Goal: Task Accomplishment & Management: Manage account settings

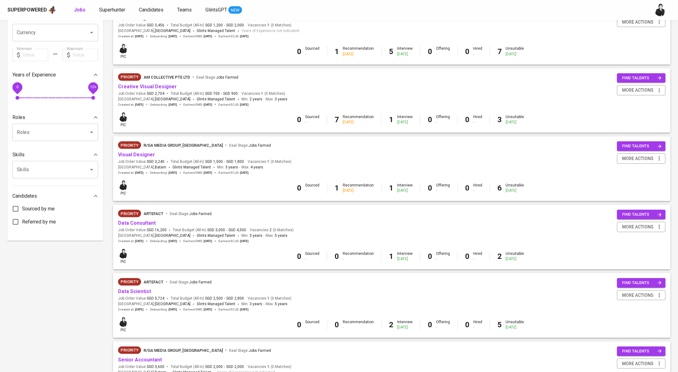
scroll to position [236, 0]
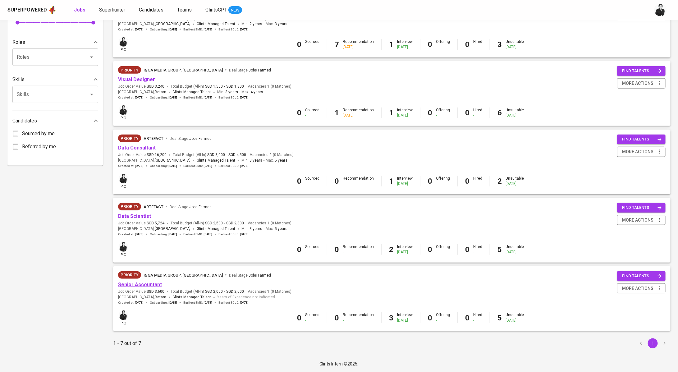
click at [140, 286] on link "Senior Accountant" at bounding box center [140, 285] width 44 height 6
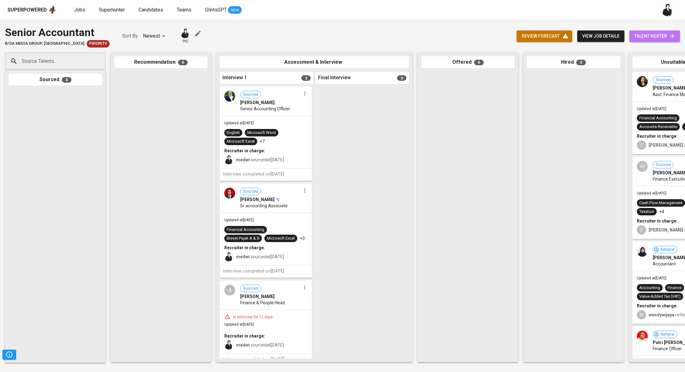
click at [640, 35] on span "talent roster" at bounding box center [655, 36] width 41 height 8
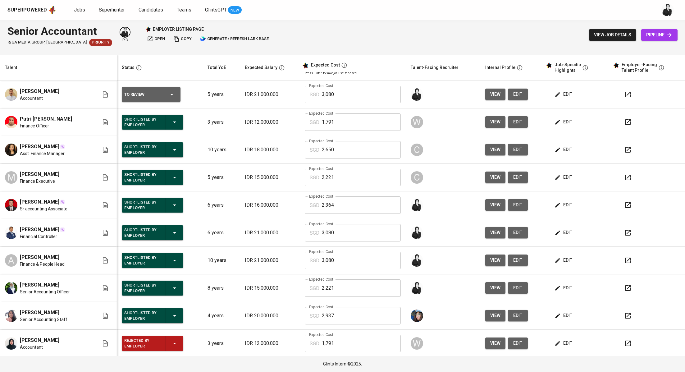
click at [624, 151] on icon "button" at bounding box center [627, 149] width 7 height 7
click at [43, 144] on span "[PERSON_NAME]" at bounding box center [39, 146] width 39 height 7
click at [142, 12] on link "Candidates" at bounding box center [152, 10] width 26 height 8
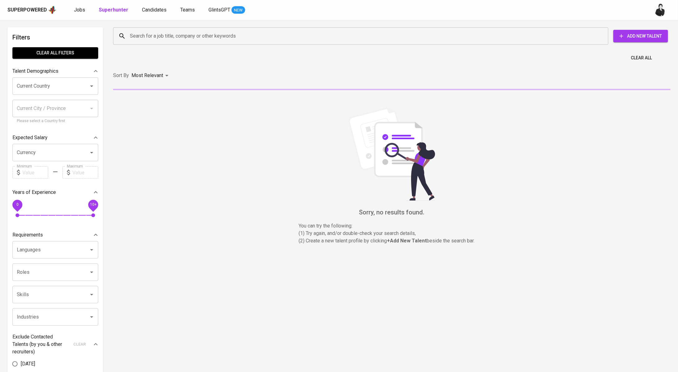
click at [263, 37] on input "Search for a job title, company or other keywords" at bounding box center [362, 36] width 468 height 12
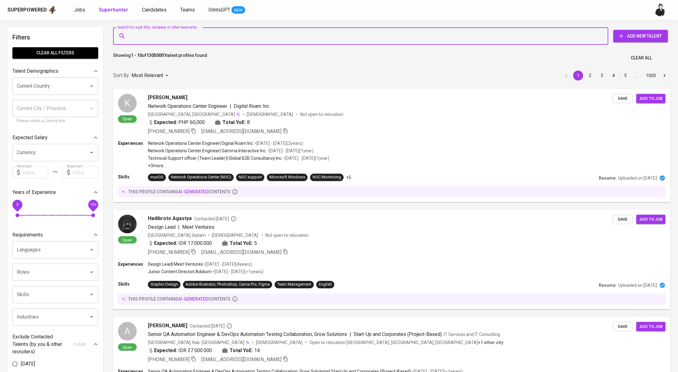
paste input "[EMAIL_ADDRESS][DOMAIN_NAME]"
type input "[EMAIL_ADDRESS][DOMAIN_NAME]"
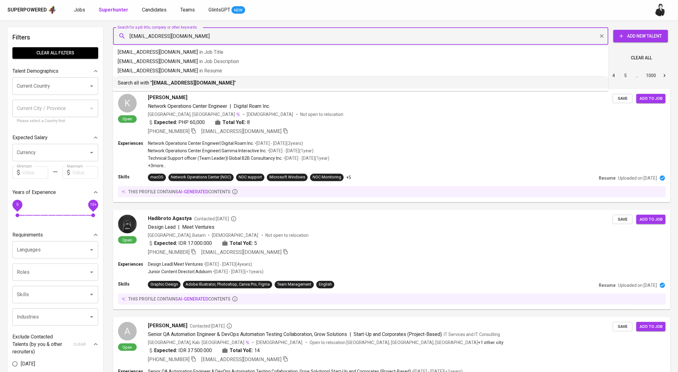
click at [208, 80] on p "Search all with " [EMAIL_ADDRESS][DOMAIN_NAME] "" at bounding box center [361, 82] width 486 height 7
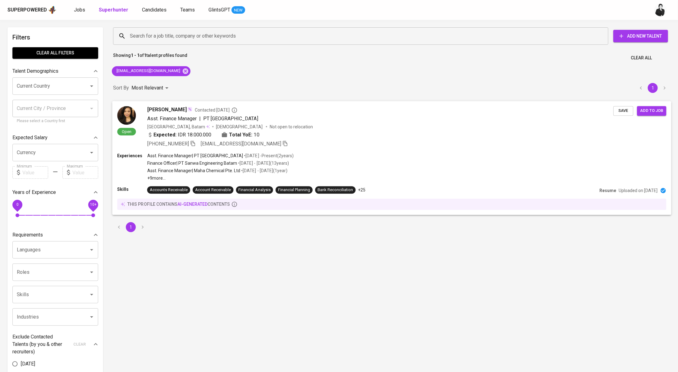
click at [169, 108] on span "[PERSON_NAME]" at bounding box center [166, 109] width 39 height 7
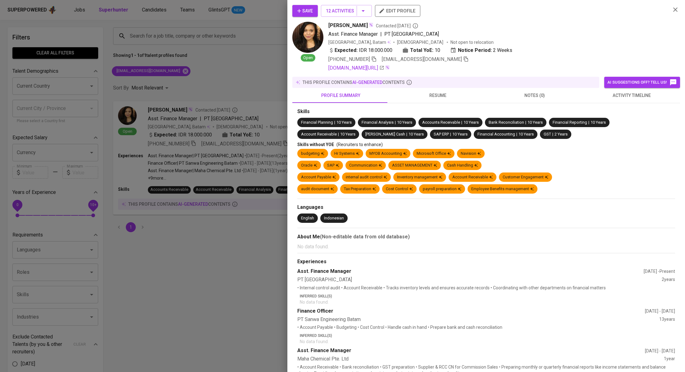
click at [626, 97] on span "activity timeline" at bounding box center [631, 96] width 89 height 8
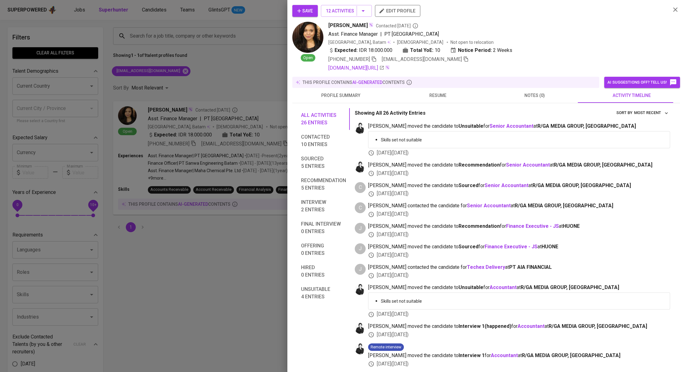
click at [249, 95] on div at bounding box center [342, 186] width 685 height 372
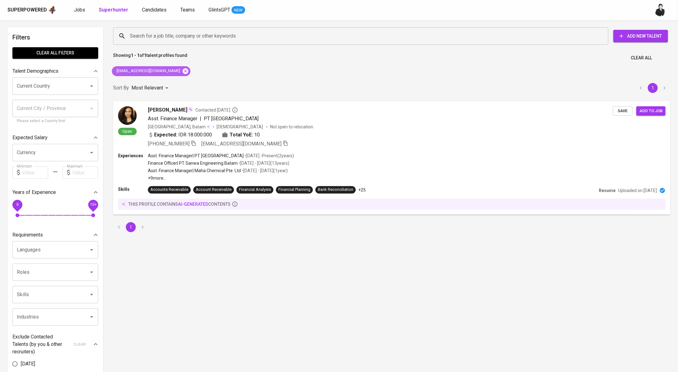
click at [182, 74] on icon at bounding box center [185, 71] width 7 height 7
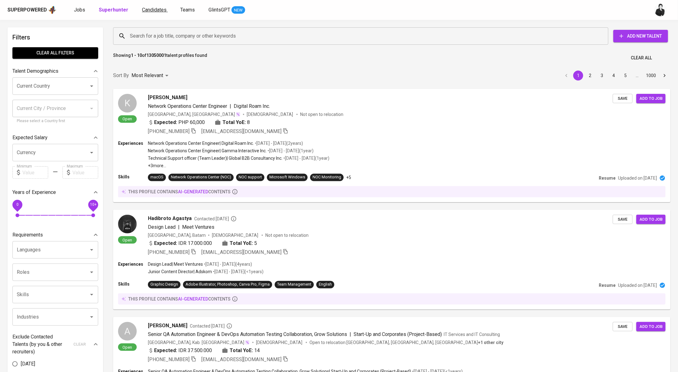
click at [152, 10] on span "Candidates" at bounding box center [154, 10] width 25 height 6
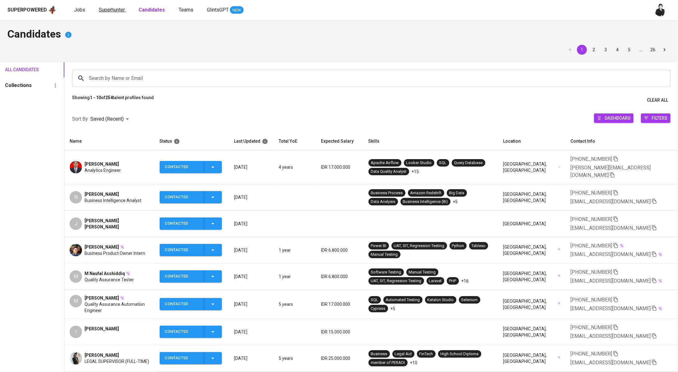
click at [109, 8] on span "Superhunter" at bounding box center [112, 10] width 26 height 6
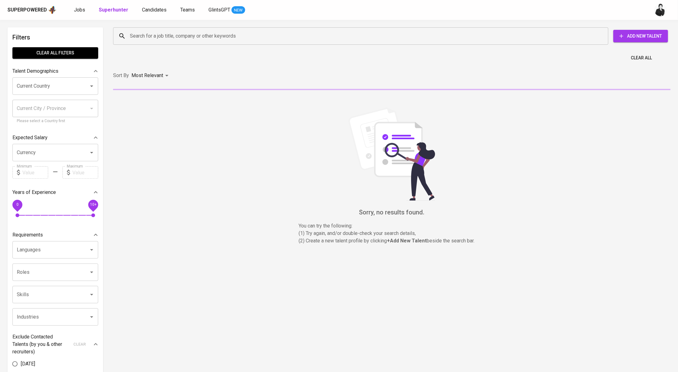
click at [140, 34] on input "Search for a job title, company or other keywords" at bounding box center [362, 36] width 468 height 12
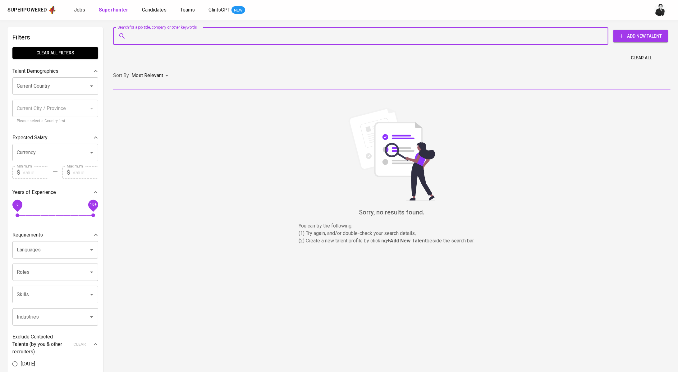
paste input "[EMAIL_ADDRESS][DOMAIN_NAME]"
type input "[EMAIL_ADDRESS][DOMAIN_NAME]"
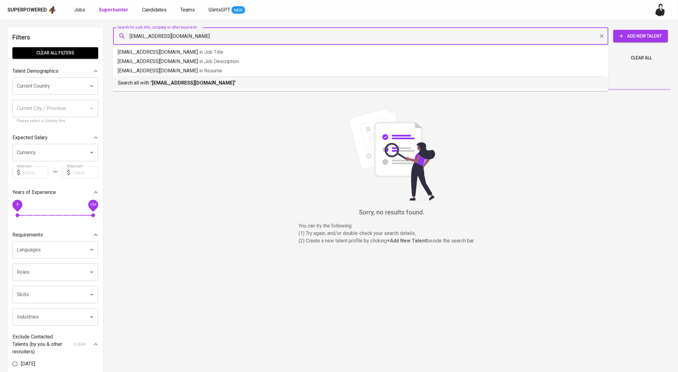
click at [167, 84] on b "[EMAIL_ADDRESS][DOMAIN_NAME]" at bounding box center [193, 83] width 82 height 6
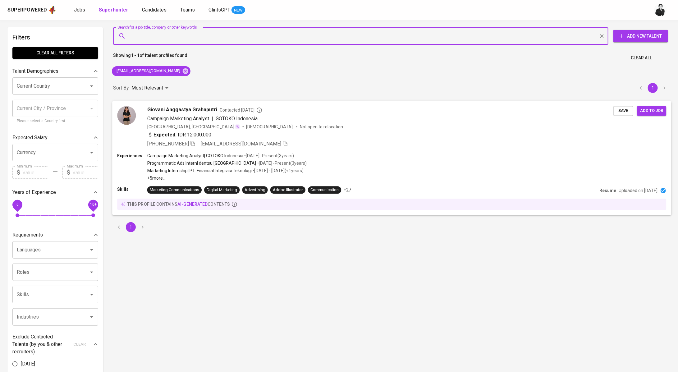
click at [190, 104] on div "[PERSON_NAME] Grahaputri Contacted [DATE] Campaign Marketing Analyst | GOTOKO […" at bounding box center [391, 127] width 559 height 52
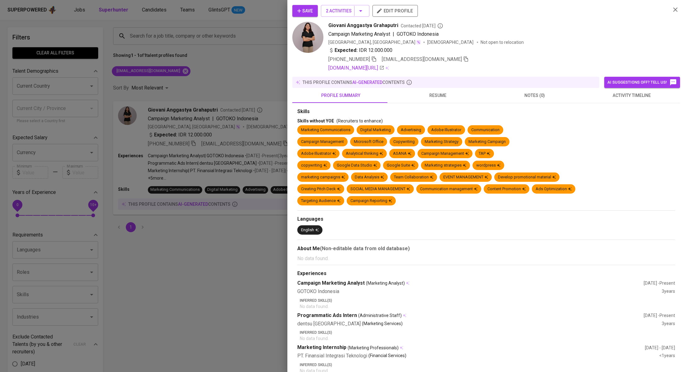
click at [607, 97] on span "activity timeline" at bounding box center [631, 96] width 89 height 8
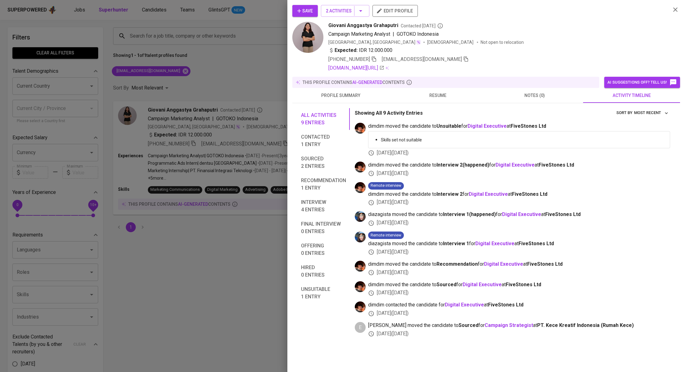
click at [438, 96] on span "resume" at bounding box center [437, 96] width 89 height 8
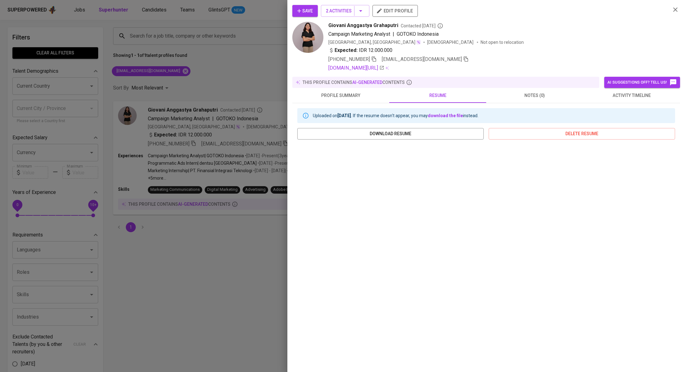
click at [640, 98] on span "activity timeline" at bounding box center [631, 96] width 89 height 8
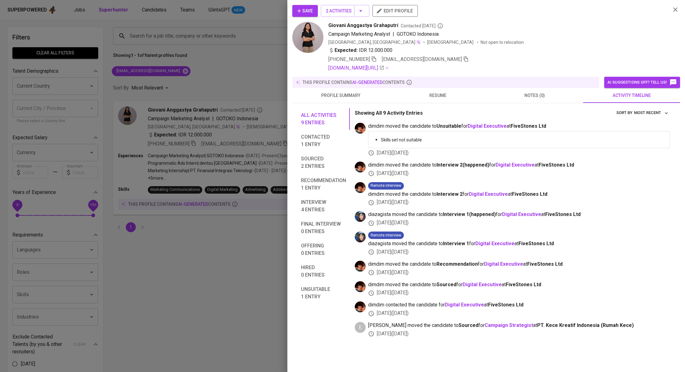
click at [310, 12] on span "Save" at bounding box center [305, 11] width 16 height 8
click at [250, 60] on div at bounding box center [342, 186] width 685 height 372
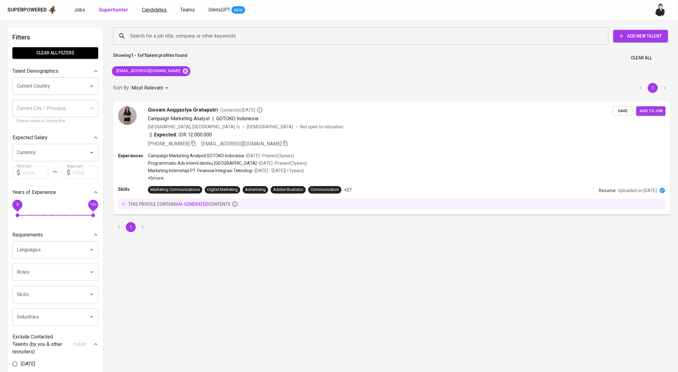
click at [150, 7] on span "Candidates" at bounding box center [154, 10] width 25 height 6
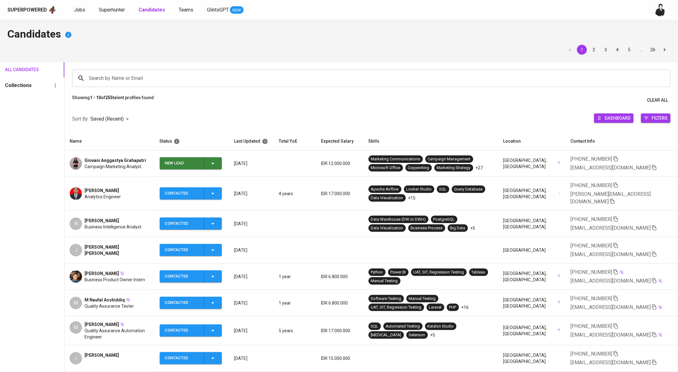
click at [219, 162] on span "New Lead" at bounding box center [190, 163] width 57 height 12
click at [202, 189] on li "Contacted" at bounding box center [193, 189] width 62 height 11
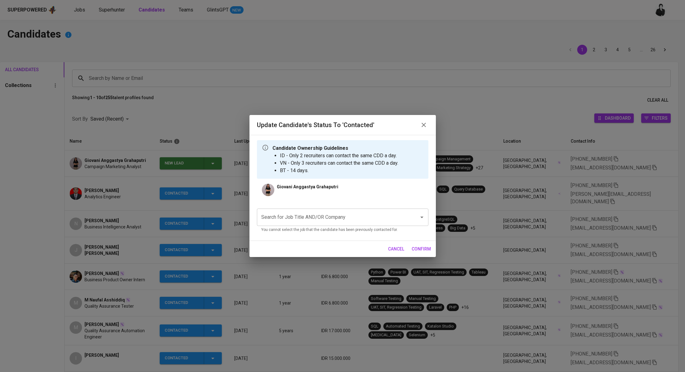
click at [280, 225] on div "Search for Job Title AND/OR Company" at bounding box center [343, 217] width 172 height 17
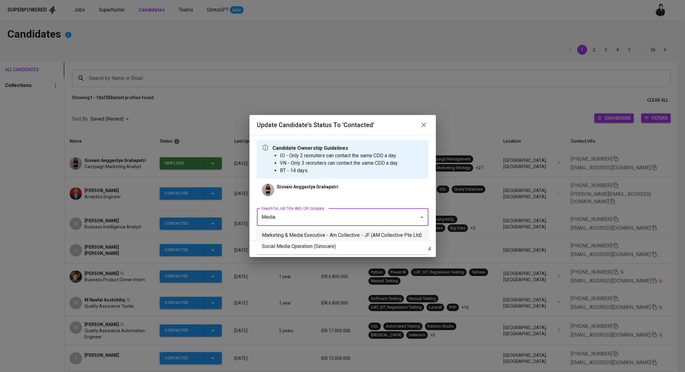
click at [296, 232] on li "Marketing & Media Executive - Am Collective - JF (AM Collective Pte Ltd)" at bounding box center [343, 235] width 172 height 11
type input "Media"
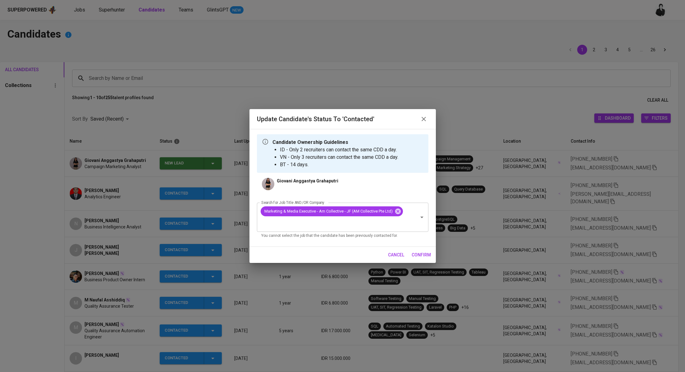
click at [418, 252] on span "confirm" at bounding box center [421, 255] width 19 height 8
